Goal: Task Accomplishment & Management: Manage account settings

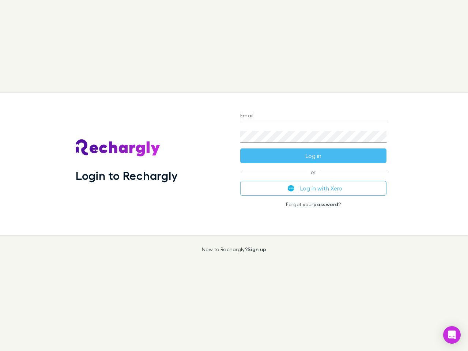
click at [234, 175] on div "Login to Rechargly" at bounding box center [152, 164] width 164 height 142
click at [313, 116] on input "Email" at bounding box center [313, 116] width 146 height 12
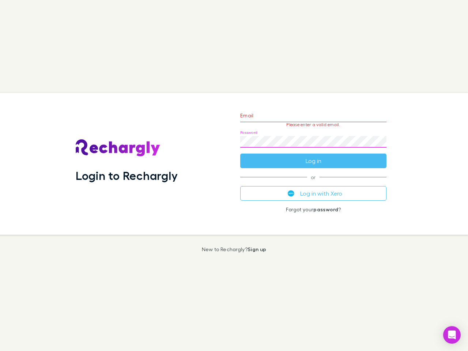
click at [313, 156] on form "Email Please enter a valid email. Password Log in" at bounding box center [313, 137] width 146 height 64
click at [313, 188] on div "Email Please enter a valid email. Password Log in or Log in with Xero Forgot yo…" at bounding box center [313, 164] width 158 height 142
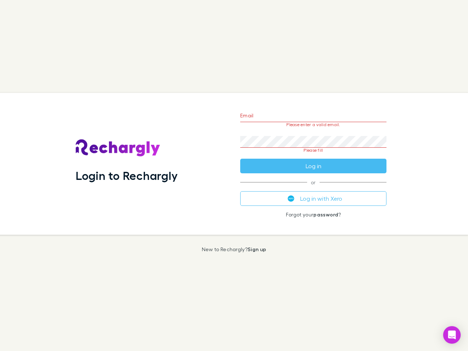
click at [452, 335] on icon "Open Intercom Messenger" at bounding box center [452, 334] width 8 height 9
